Goal: Task Accomplishment & Management: Use online tool/utility

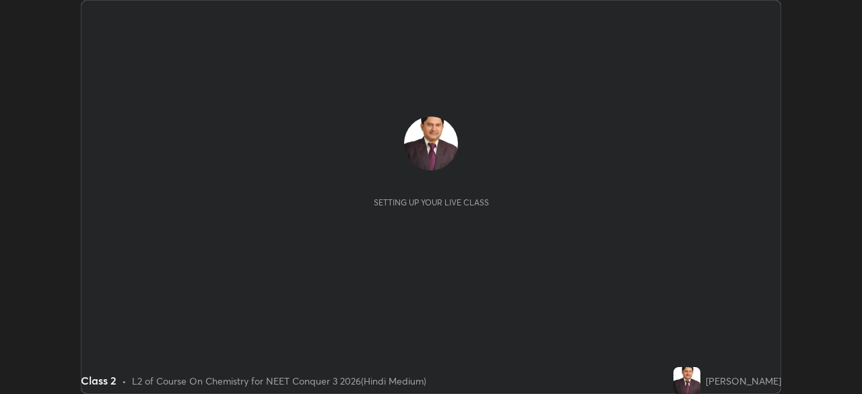
scroll to position [394, 862]
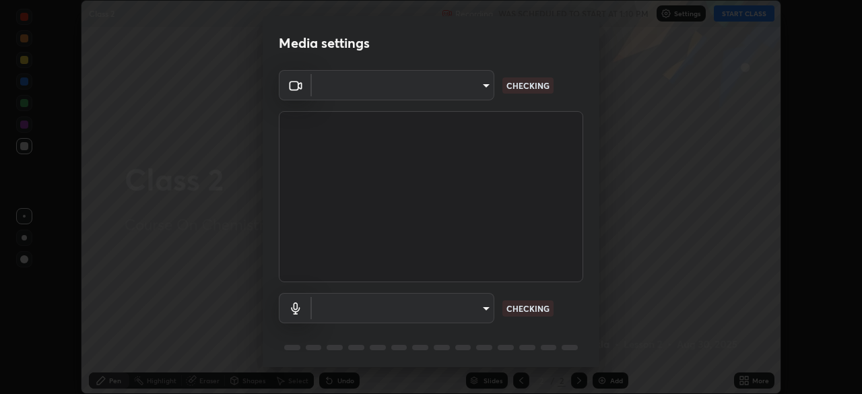
type input "fc38be1871f717ddc8e1b512eadbf63495b763d4820be899b5c927fedf8d93a0"
type input "communications"
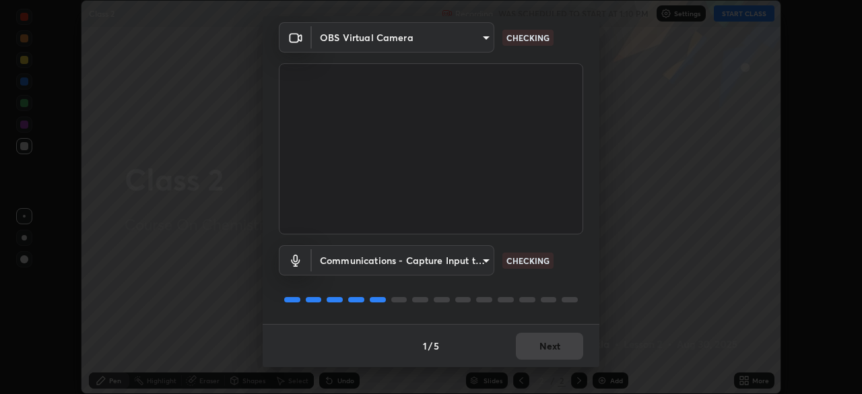
click at [545, 347] on div "1 / 5 Next" at bounding box center [431, 345] width 337 height 43
click at [543, 346] on div "1 / 5 Next" at bounding box center [431, 345] width 337 height 43
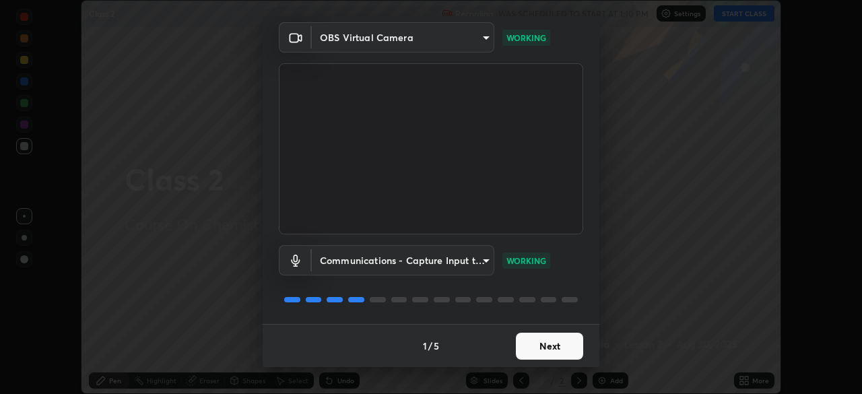
click at [546, 348] on button "Next" at bounding box center [549, 346] width 67 height 27
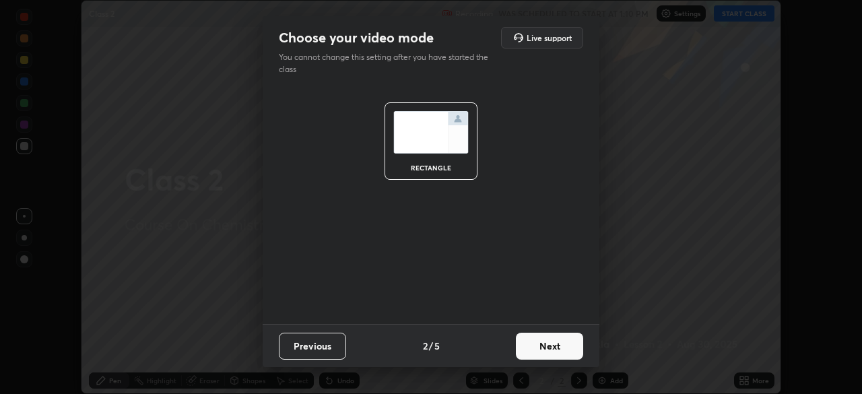
scroll to position [0, 0]
click at [549, 346] on button "Next" at bounding box center [549, 346] width 67 height 27
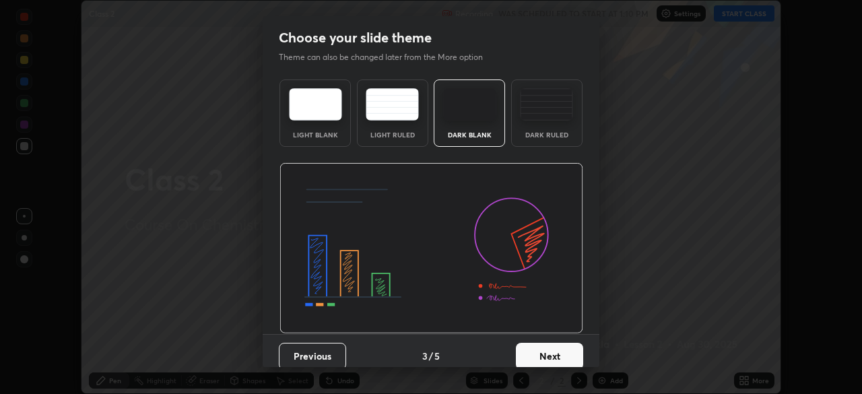
click at [548, 354] on button "Next" at bounding box center [549, 356] width 67 height 27
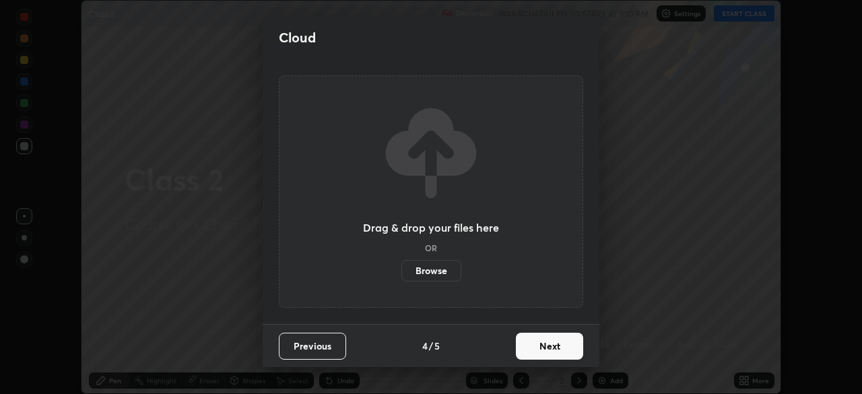
click at [550, 346] on button "Next" at bounding box center [549, 346] width 67 height 27
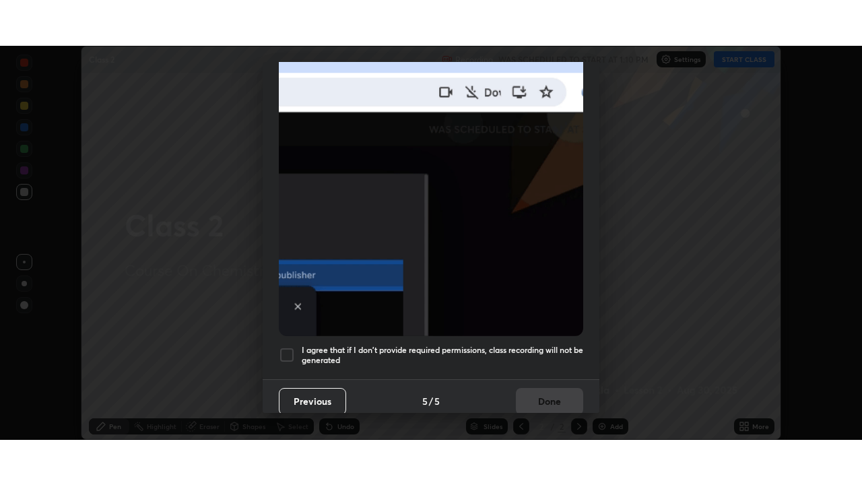
scroll to position [323, 0]
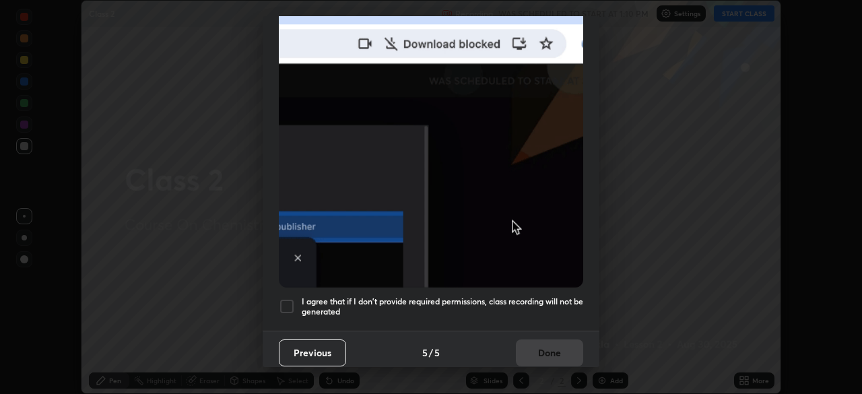
click at [290, 298] on div at bounding box center [287, 306] width 16 height 16
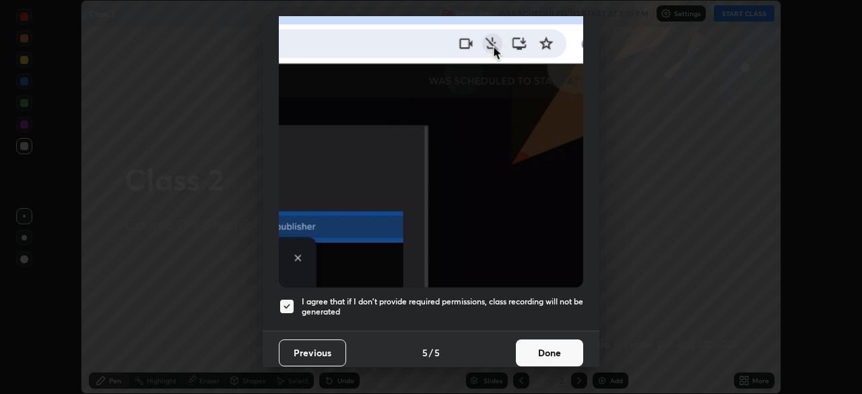
click at [542, 346] on button "Done" at bounding box center [549, 352] width 67 height 27
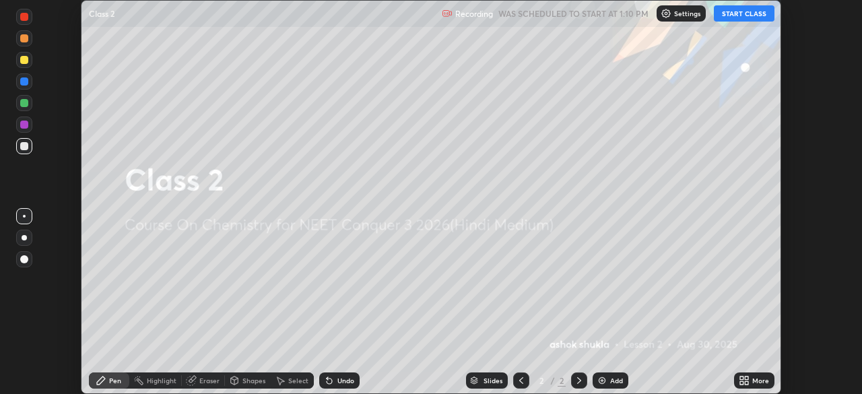
click at [742, 381] on icon at bounding box center [744, 380] width 11 height 11
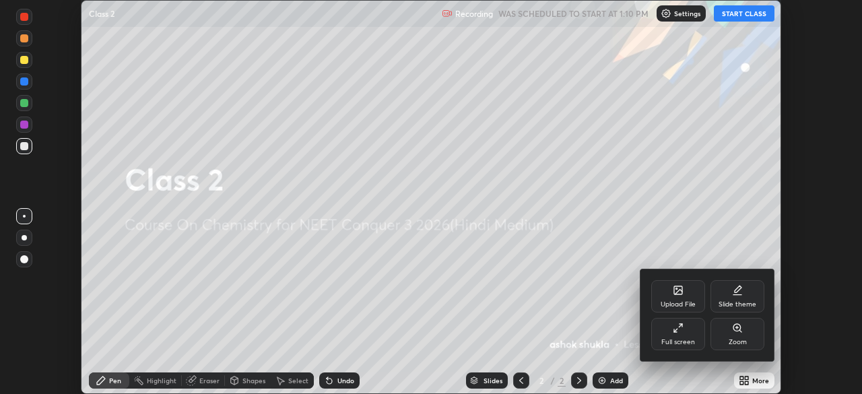
click at [679, 331] on icon at bounding box center [678, 328] width 11 height 11
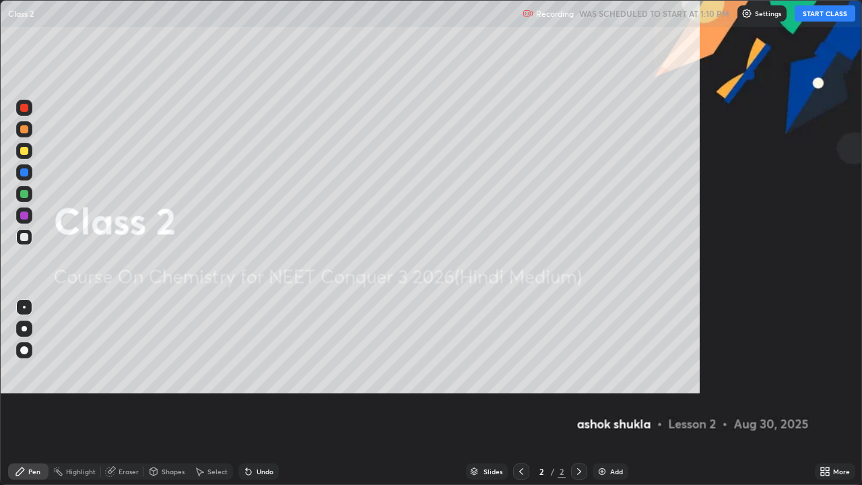
scroll to position [485, 862]
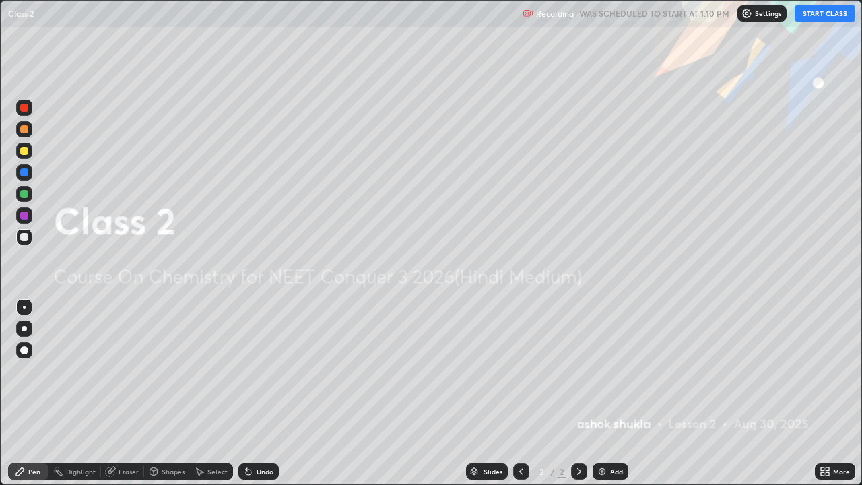
click at [806, 12] on button "START CLASS" at bounding box center [825, 13] width 61 height 16
click at [602, 393] on img at bounding box center [602, 471] width 11 height 11
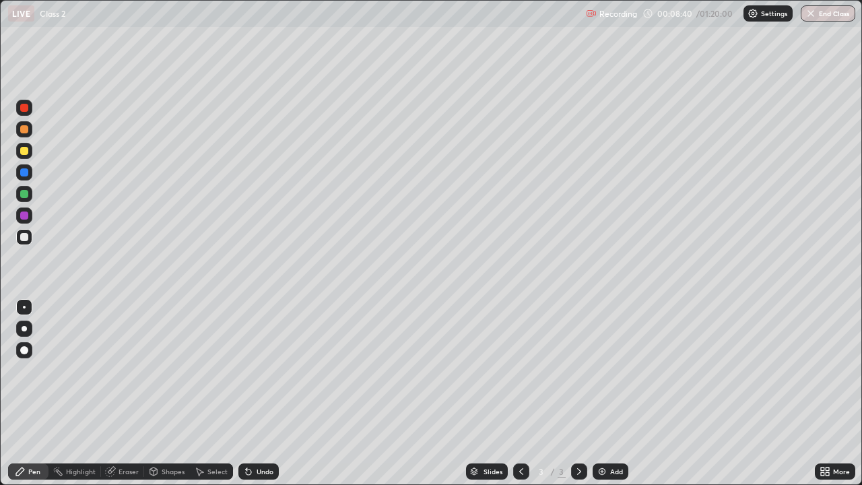
click at [339, 393] on div "Slides 3 / 3 Add" at bounding box center [547, 471] width 536 height 27
click at [601, 393] on img at bounding box center [602, 471] width 11 height 11
click at [520, 393] on icon at bounding box center [521, 471] width 11 height 11
click at [578, 393] on icon at bounding box center [579, 471] width 11 height 11
click at [599, 393] on img at bounding box center [602, 471] width 11 height 11
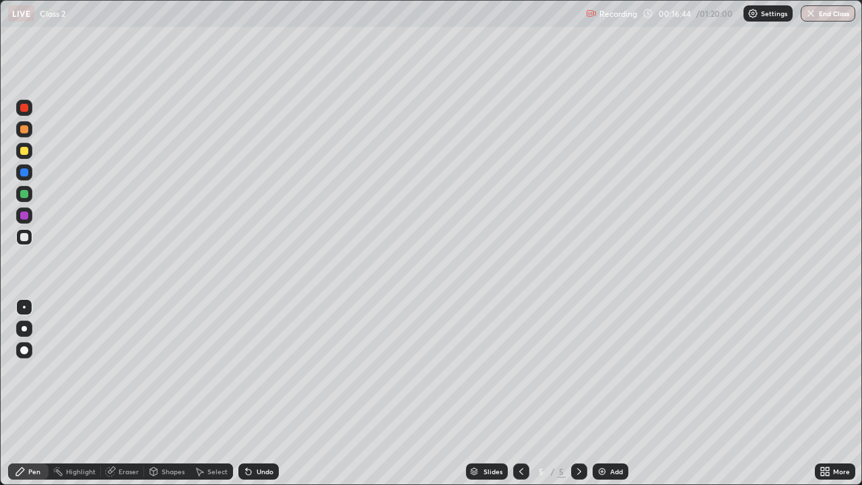
click at [599, 393] on img at bounding box center [602, 471] width 11 height 11
click at [32, 393] on div "Pen" at bounding box center [34, 471] width 12 height 7
click at [20, 393] on icon at bounding box center [20, 471] width 8 height 8
click at [24, 193] on div at bounding box center [24, 194] width 8 height 8
click at [24, 237] on div at bounding box center [24, 237] width 8 height 8
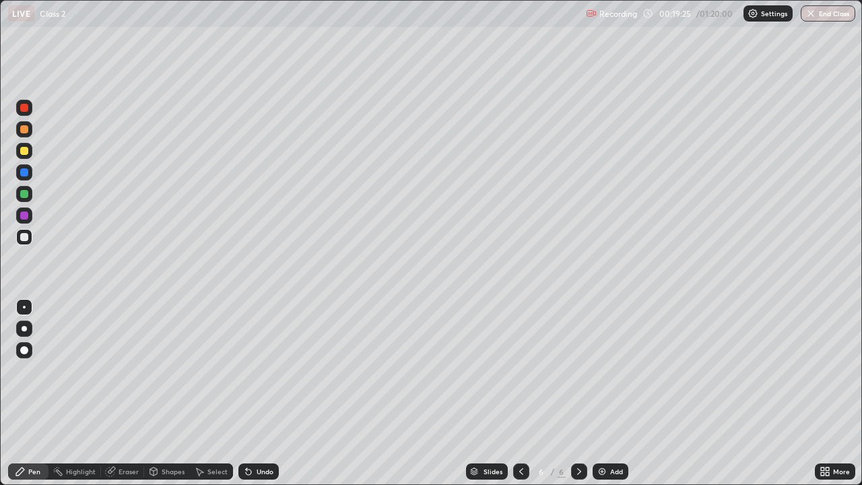
click at [25, 218] on div at bounding box center [24, 216] width 8 height 8
click at [24, 238] on div at bounding box center [24, 237] width 8 height 8
click at [25, 174] on div at bounding box center [24, 172] width 8 height 8
click at [22, 238] on div at bounding box center [24, 237] width 8 height 8
click at [598, 393] on img at bounding box center [602, 471] width 11 height 11
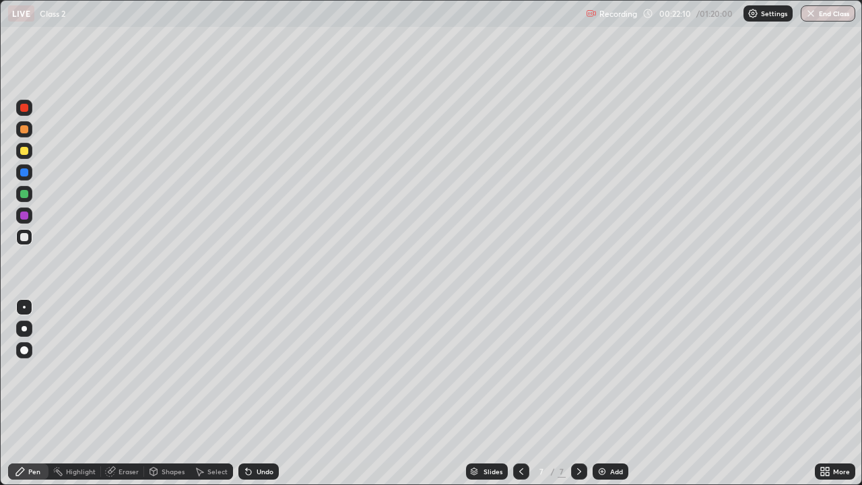
click at [26, 150] on div at bounding box center [24, 151] width 8 height 8
click at [20, 238] on div at bounding box center [24, 237] width 8 height 8
click at [125, 393] on div "Eraser" at bounding box center [129, 471] width 20 height 7
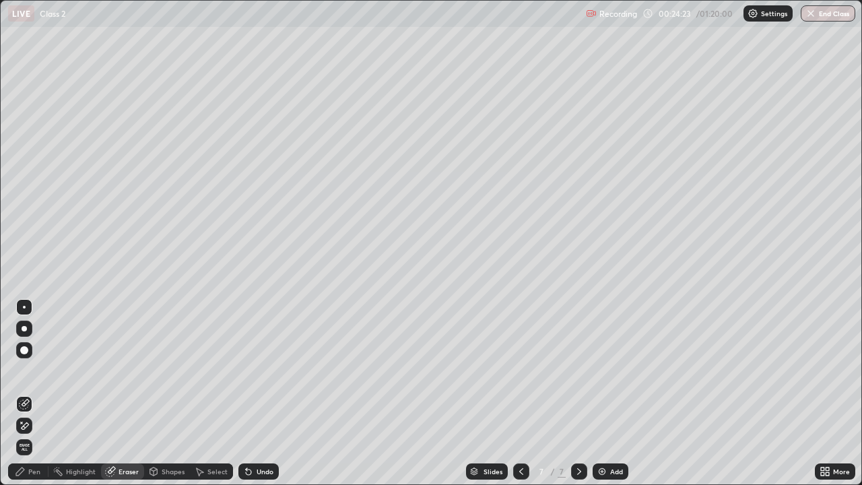
click at [34, 393] on div "Pen" at bounding box center [34, 471] width 12 height 7
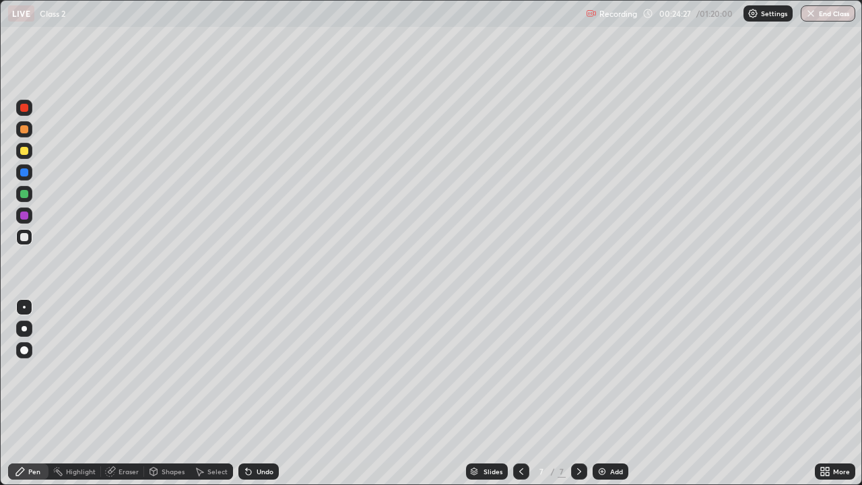
click at [34, 393] on div "Pen" at bounding box center [34, 471] width 12 height 7
click at [600, 393] on img at bounding box center [602, 471] width 11 height 11
click at [132, 393] on div "Eraser" at bounding box center [129, 471] width 20 height 7
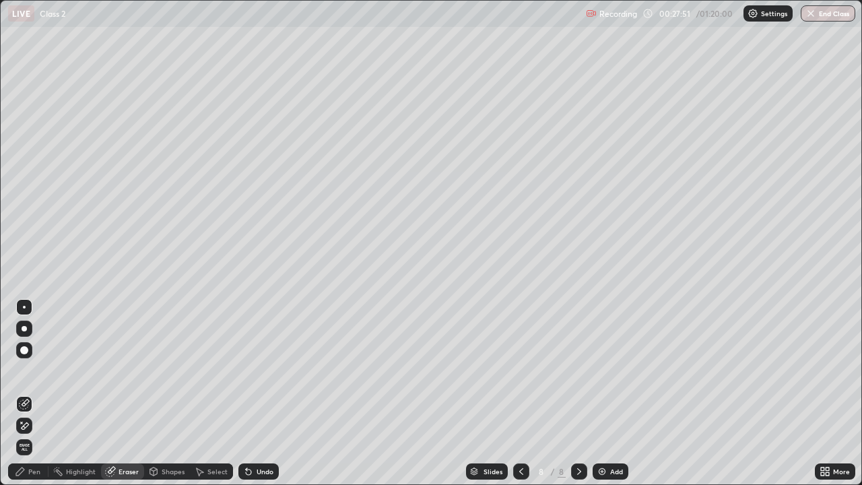
click at [42, 393] on div "Pen" at bounding box center [28, 471] width 40 height 16
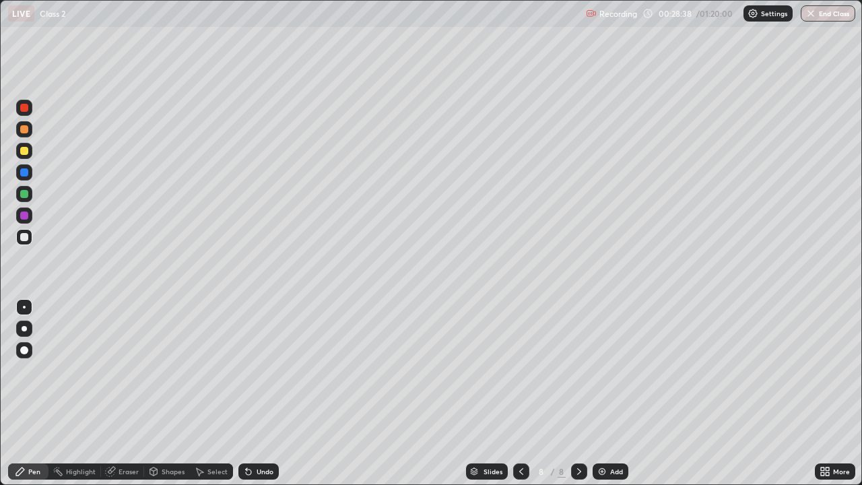
click at [25, 174] on div at bounding box center [24, 172] width 8 height 8
click at [24, 238] on div at bounding box center [24, 237] width 8 height 8
click at [601, 393] on img at bounding box center [602, 471] width 11 height 11
click at [26, 108] on div at bounding box center [24, 108] width 8 height 8
click at [24, 151] on div at bounding box center [24, 151] width 8 height 8
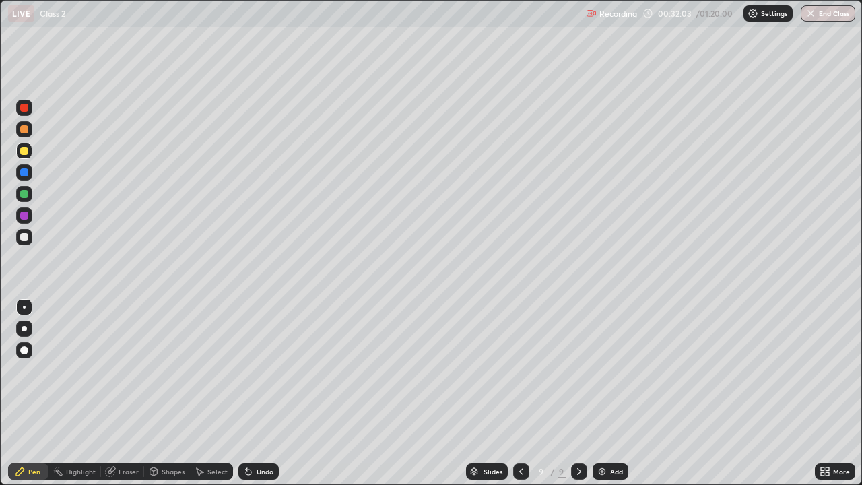
click at [599, 393] on img at bounding box center [602, 471] width 11 height 11
click at [24, 129] on div at bounding box center [24, 129] width 8 height 8
click at [122, 393] on div "Eraser" at bounding box center [129, 471] width 20 height 7
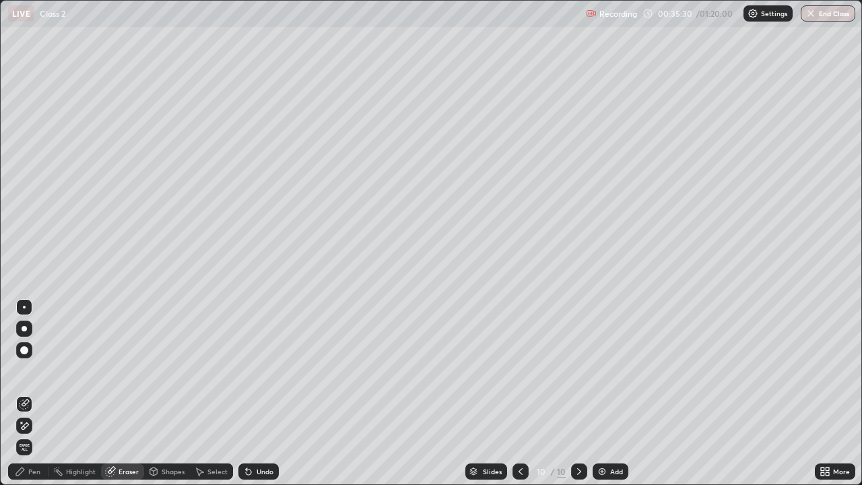
click at [114, 393] on icon at bounding box center [111, 470] width 7 height 7
click at [599, 393] on img at bounding box center [602, 471] width 11 height 11
click at [32, 393] on div "Pen" at bounding box center [34, 471] width 12 height 7
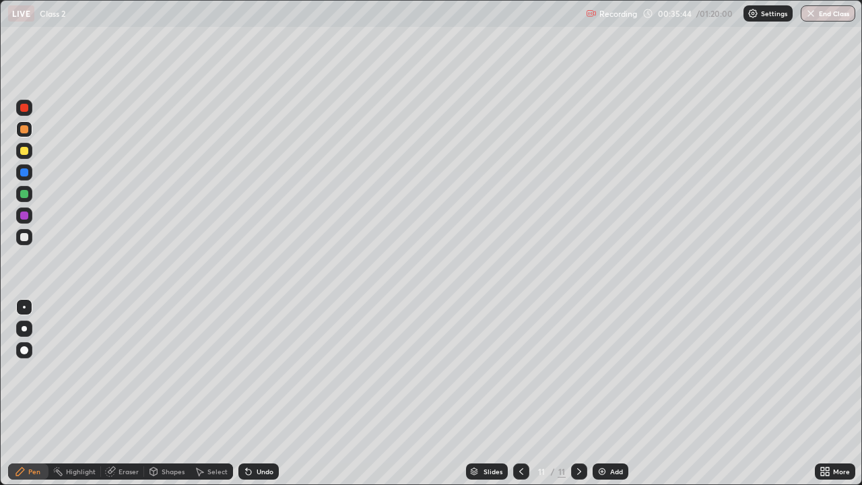
click at [24, 196] on div at bounding box center [24, 194] width 8 height 8
click at [602, 393] on img at bounding box center [602, 471] width 11 height 11
click at [124, 393] on div "Eraser" at bounding box center [129, 471] width 20 height 7
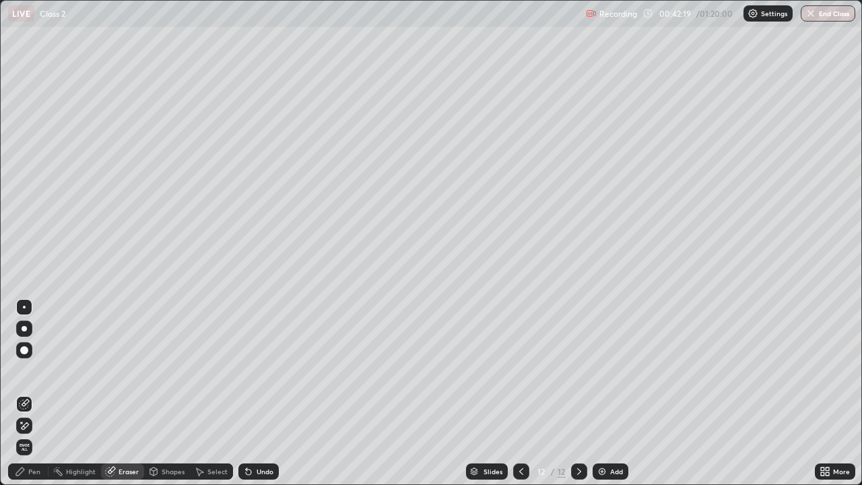
click at [34, 393] on div "Pen" at bounding box center [34, 471] width 12 height 7
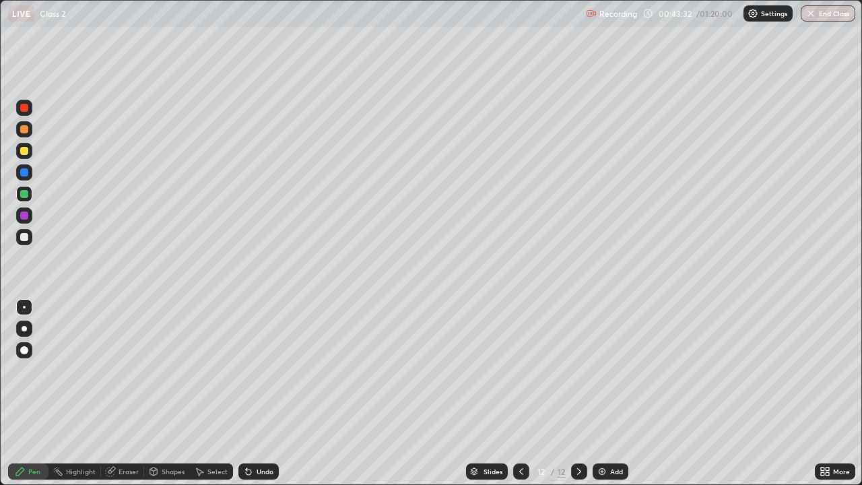
click at [601, 393] on img at bounding box center [602, 471] width 11 height 11
click at [597, 393] on img at bounding box center [602, 471] width 11 height 11
click at [119, 393] on div "Eraser" at bounding box center [129, 471] width 20 height 7
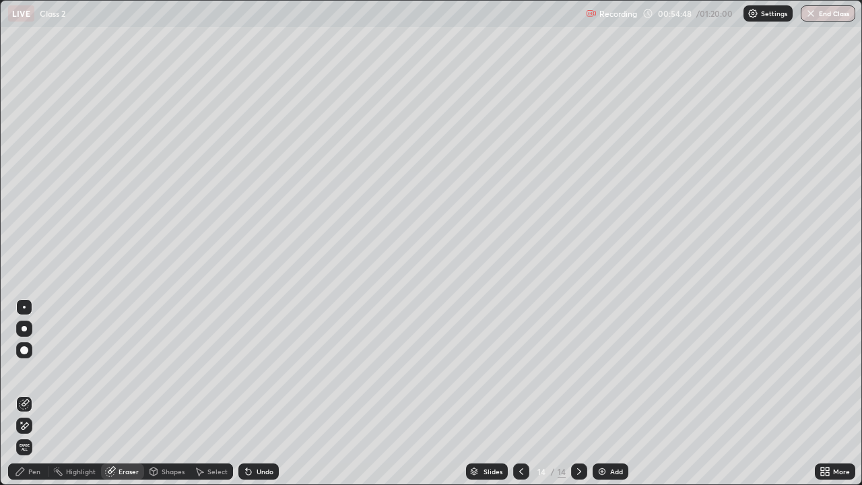
click at [38, 393] on div "Pen" at bounding box center [34, 471] width 12 height 7
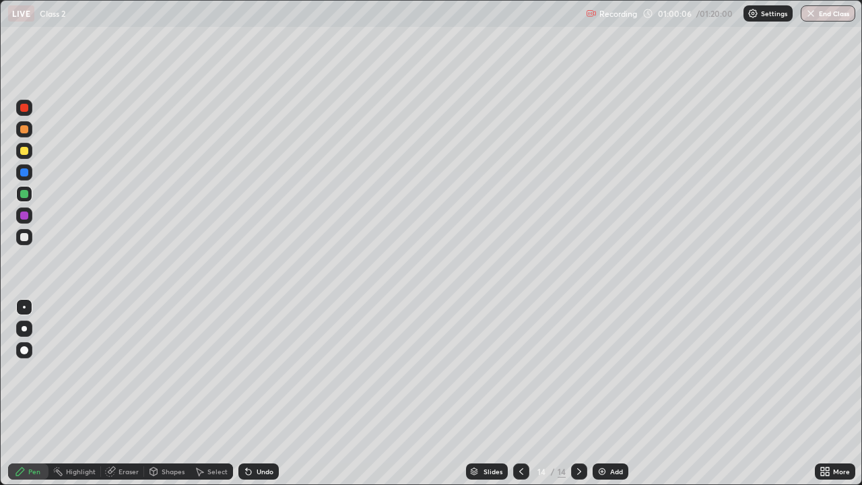
click at [600, 393] on img at bounding box center [602, 471] width 11 height 11
click at [24, 154] on div at bounding box center [24, 151] width 8 height 8
click at [599, 393] on img at bounding box center [602, 471] width 11 height 11
click at [540, 393] on div "16" at bounding box center [541, 471] width 13 height 8
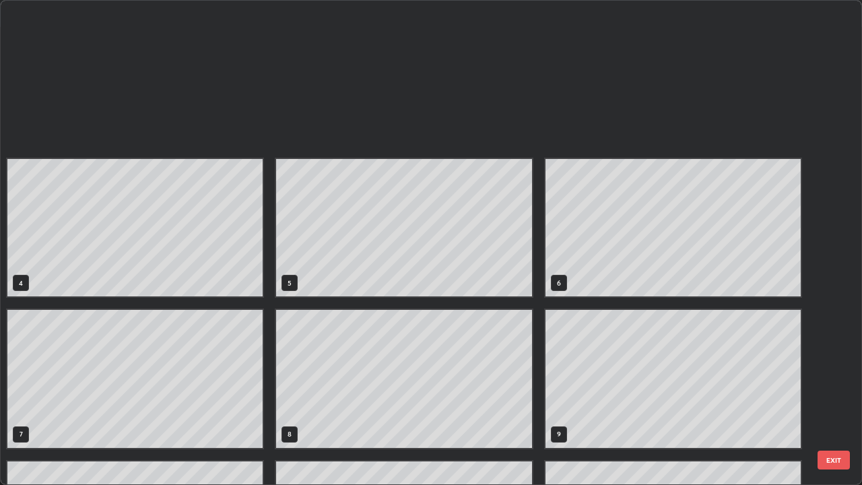
scroll to position [480, 854]
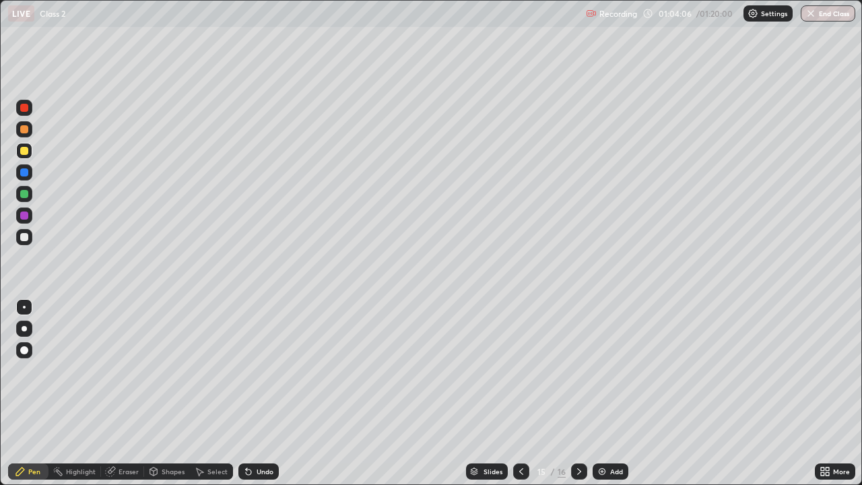
click at [544, 393] on div "15" at bounding box center [541, 471] width 13 height 8
click at [578, 393] on icon at bounding box center [579, 471] width 4 height 7
click at [580, 393] on icon at bounding box center [579, 471] width 11 height 11
click at [577, 393] on icon at bounding box center [579, 471] width 11 height 11
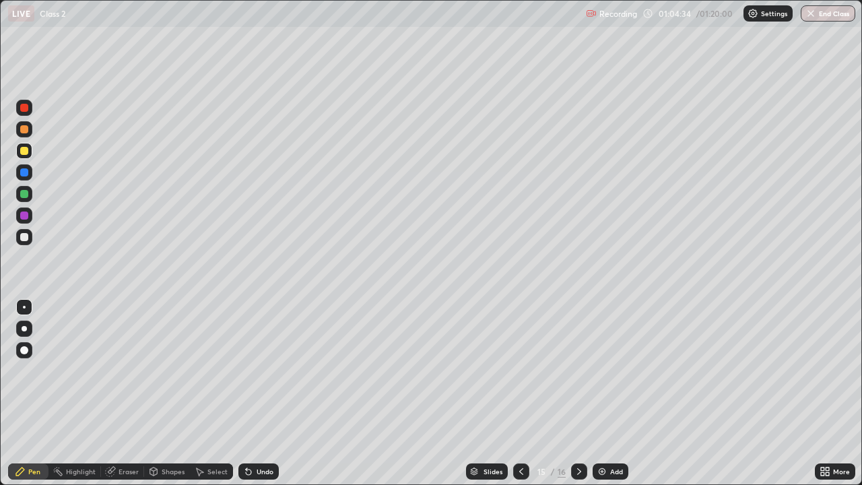
click at [577, 393] on icon at bounding box center [579, 471] width 11 height 11
click at [519, 393] on icon at bounding box center [521, 471] width 11 height 11
click at [601, 393] on img at bounding box center [602, 471] width 11 height 11
click at [126, 393] on div "Eraser" at bounding box center [129, 471] width 20 height 7
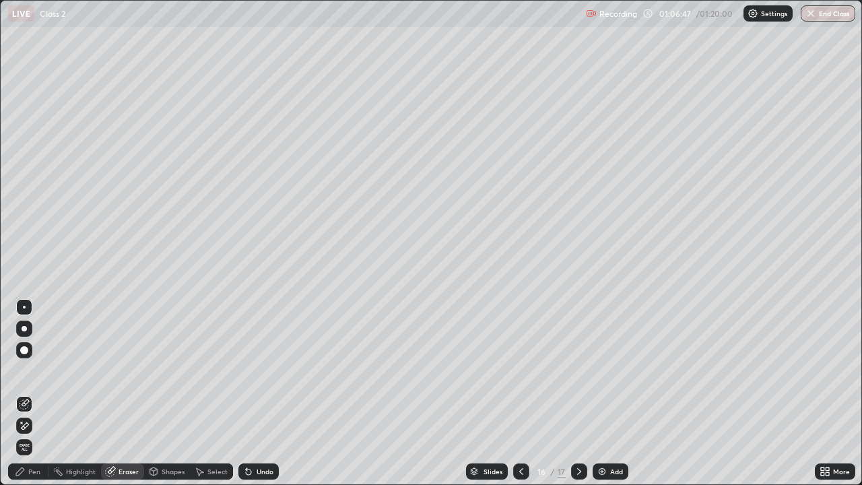
click at [34, 393] on div "Pen" at bounding box center [34, 471] width 12 height 7
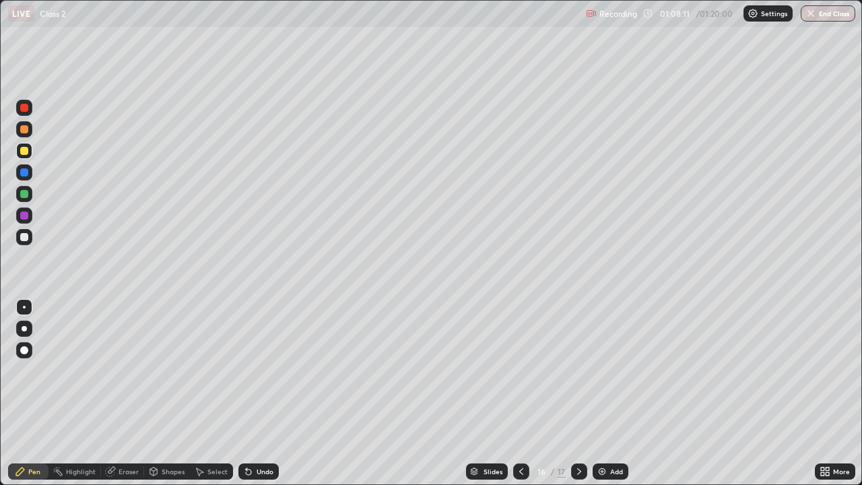
click at [597, 393] on img at bounding box center [602, 471] width 11 height 11
click at [811, 16] on img "button" at bounding box center [811, 13] width 11 height 11
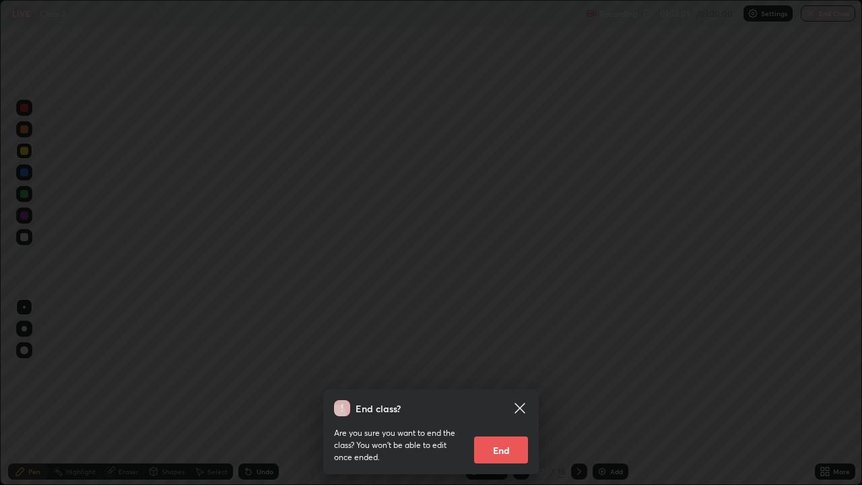
click at [501, 393] on button "End" at bounding box center [501, 449] width 54 height 27
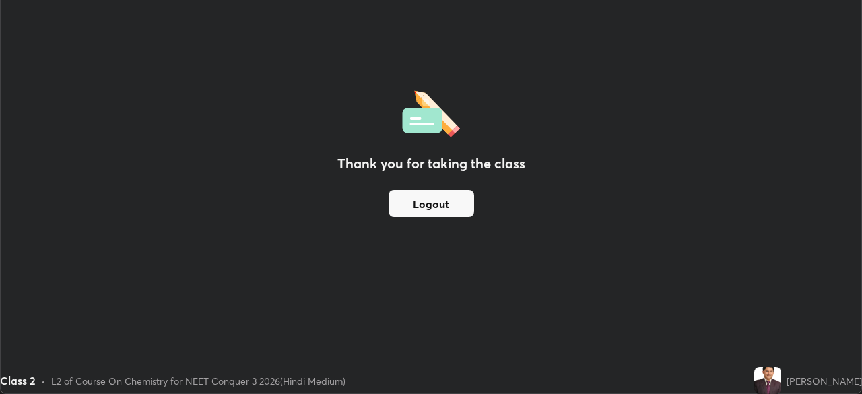
scroll to position [66964, 66495]
